Goal: Task Accomplishment & Management: Use online tool/utility

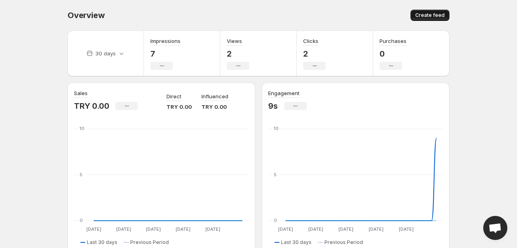
click at [434, 14] on span "Create feed" at bounding box center [429, 15] width 29 height 6
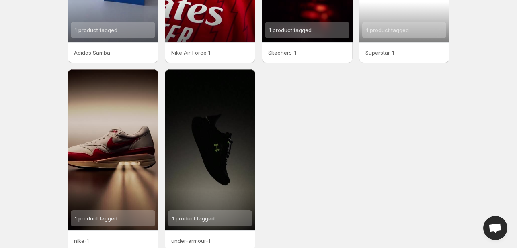
scroll to position [161, 0]
